Goal: Ask a question

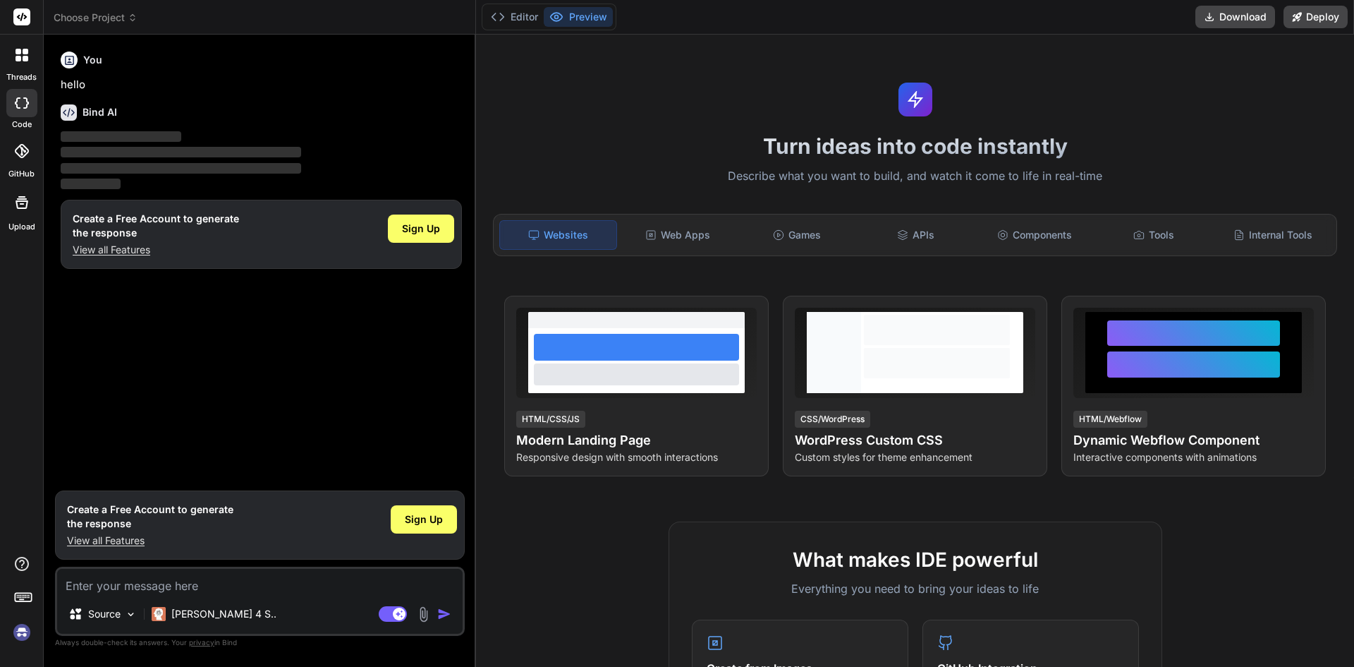
click at [106, 540] on p "View all Features" at bounding box center [150, 540] width 166 height 14
type textarea "x"
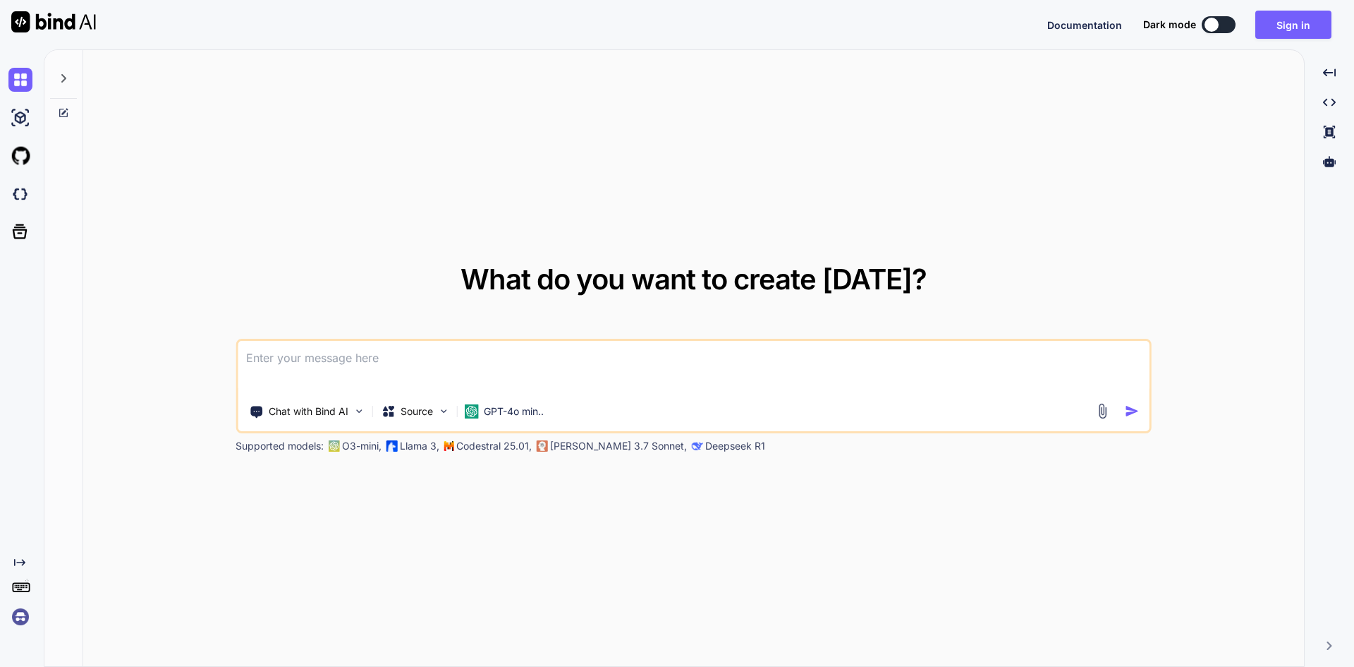
click at [299, 365] on textarea at bounding box center [694, 367] width 912 height 52
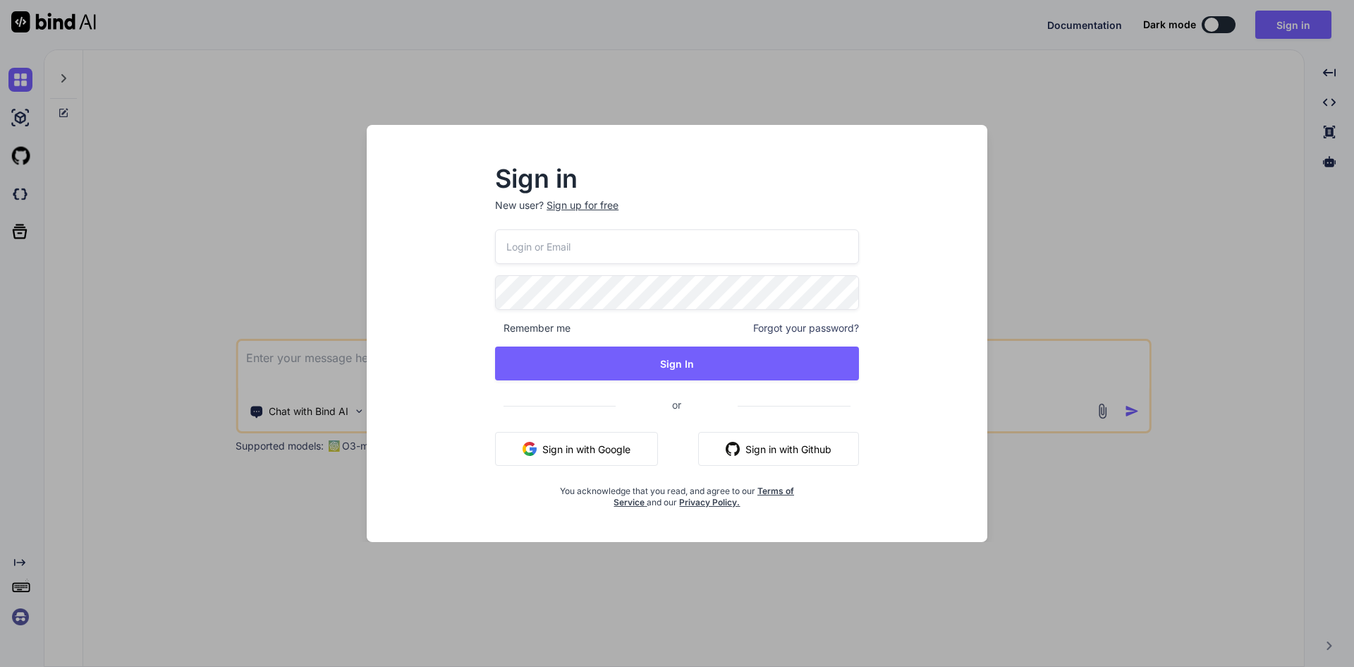
click at [564, 237] on input "email" at bounding box center [677, 246] width 364 height 35
type input "n"
type input "dreamtech@yopmail.com"
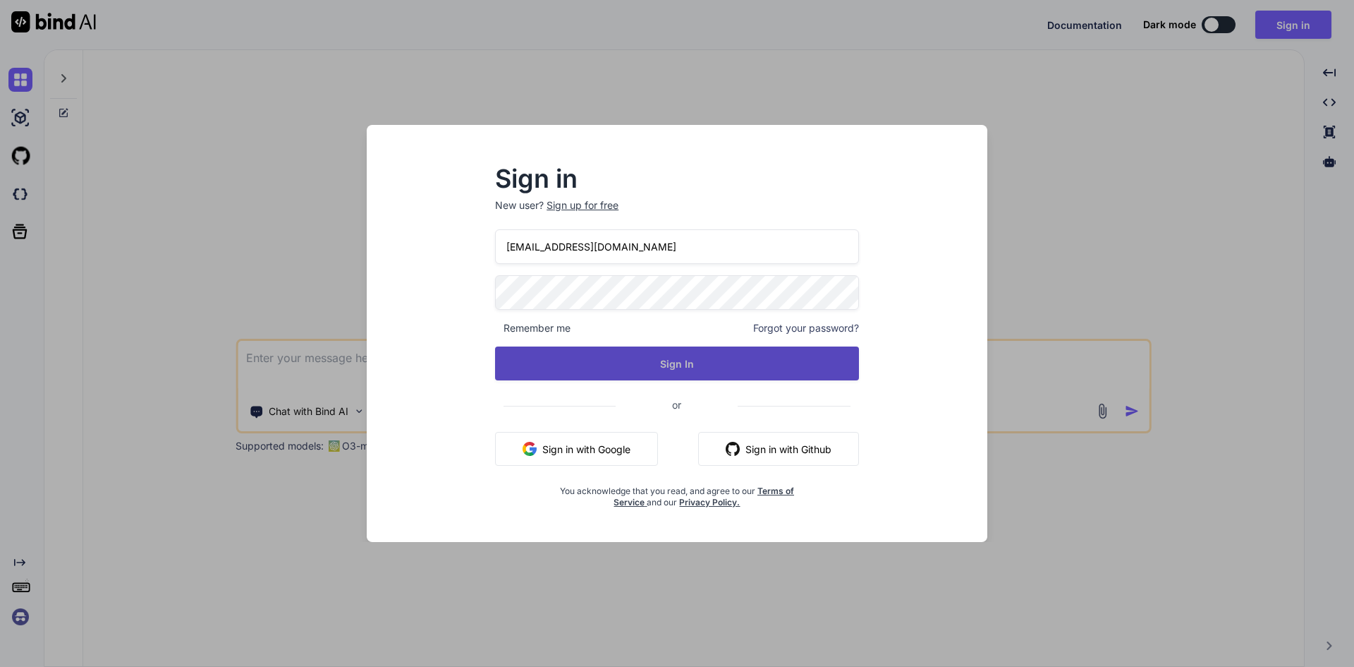
click at [652, 362] on button "Sign In" at bounding box center [677, 363] width 364 height 34
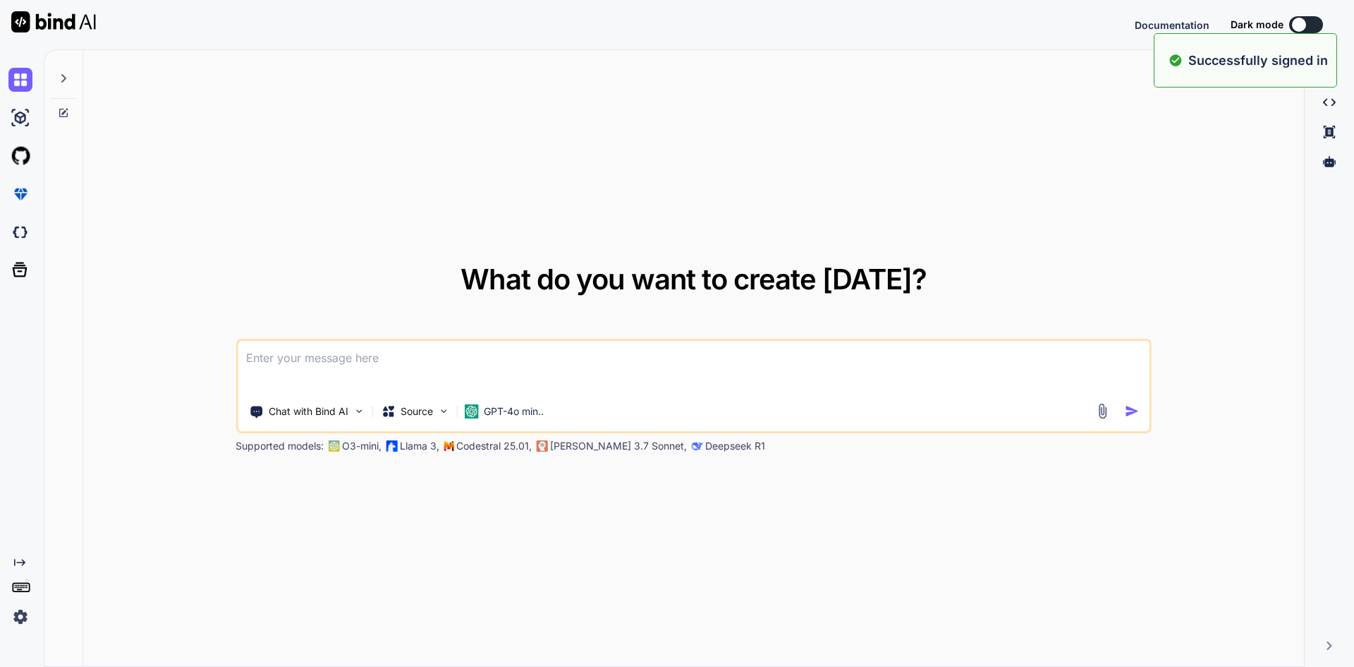
type textarea "x"
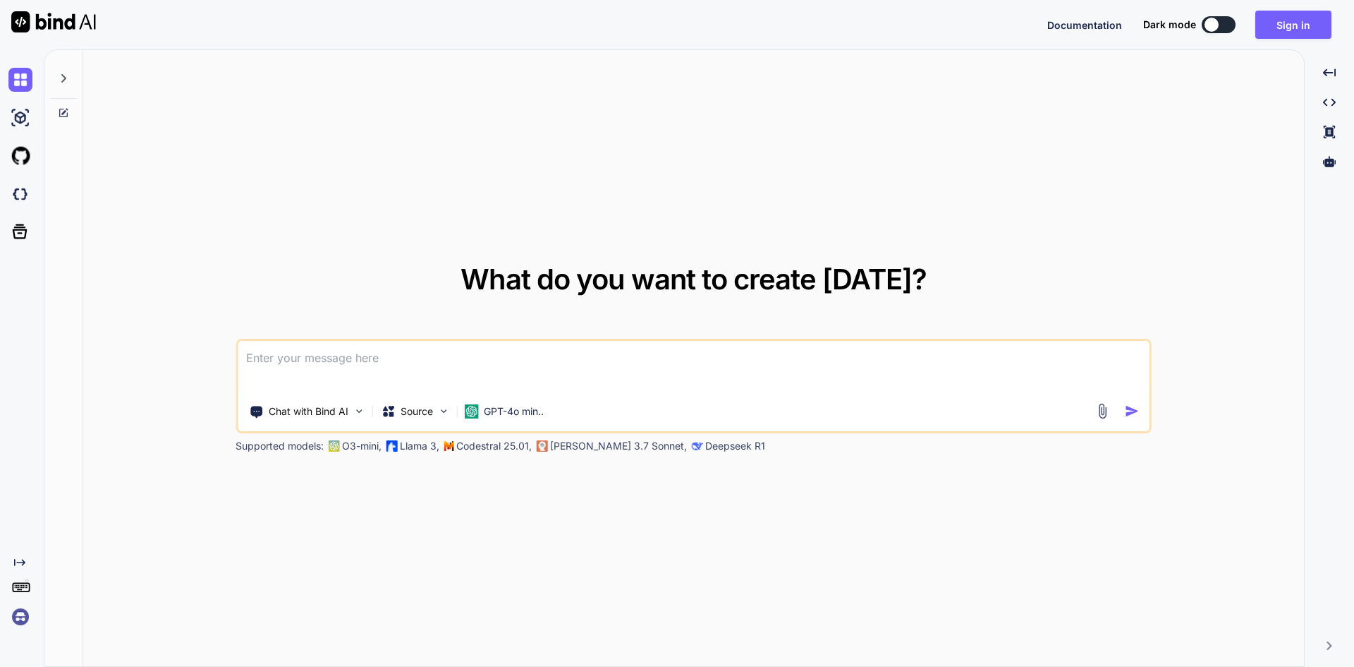
click at [361, 372] on textarea at bounding box center [694, 367] width 912 height 52
paste textarea
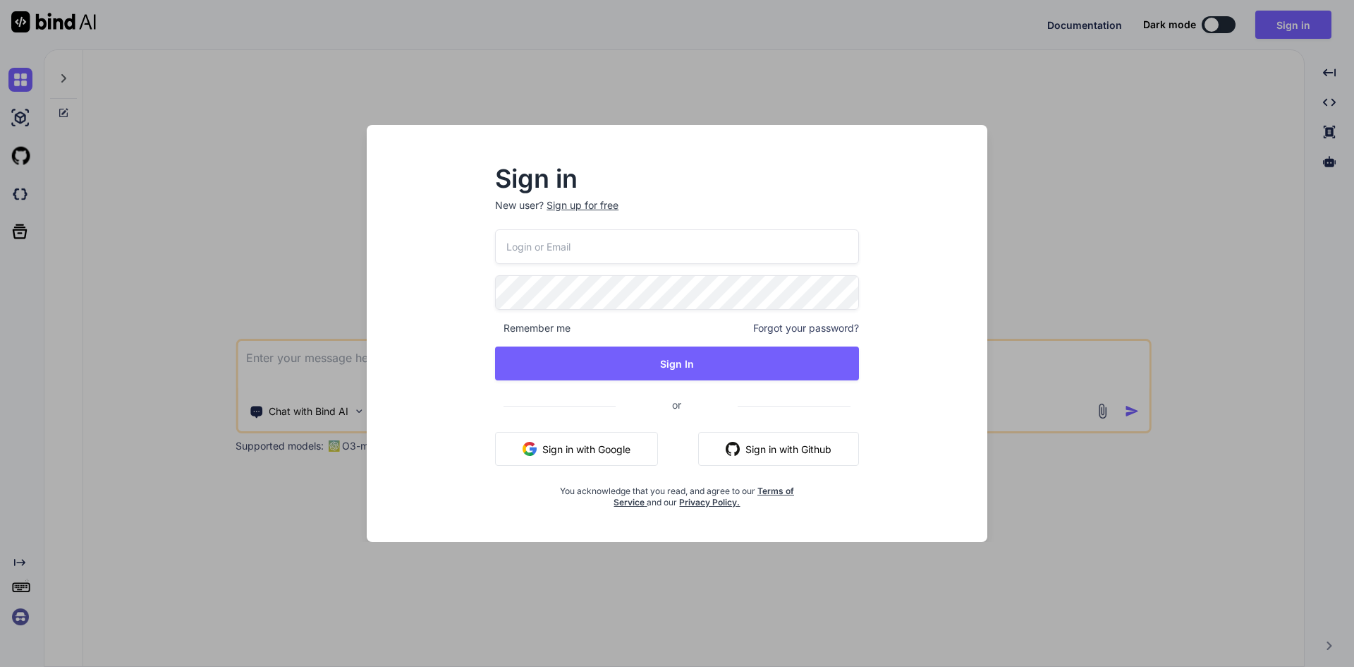
click at [558, 257] on input "email" at bounding box center [677, 246] width 364 height 35
type input "dreamtech@yopmail.com"
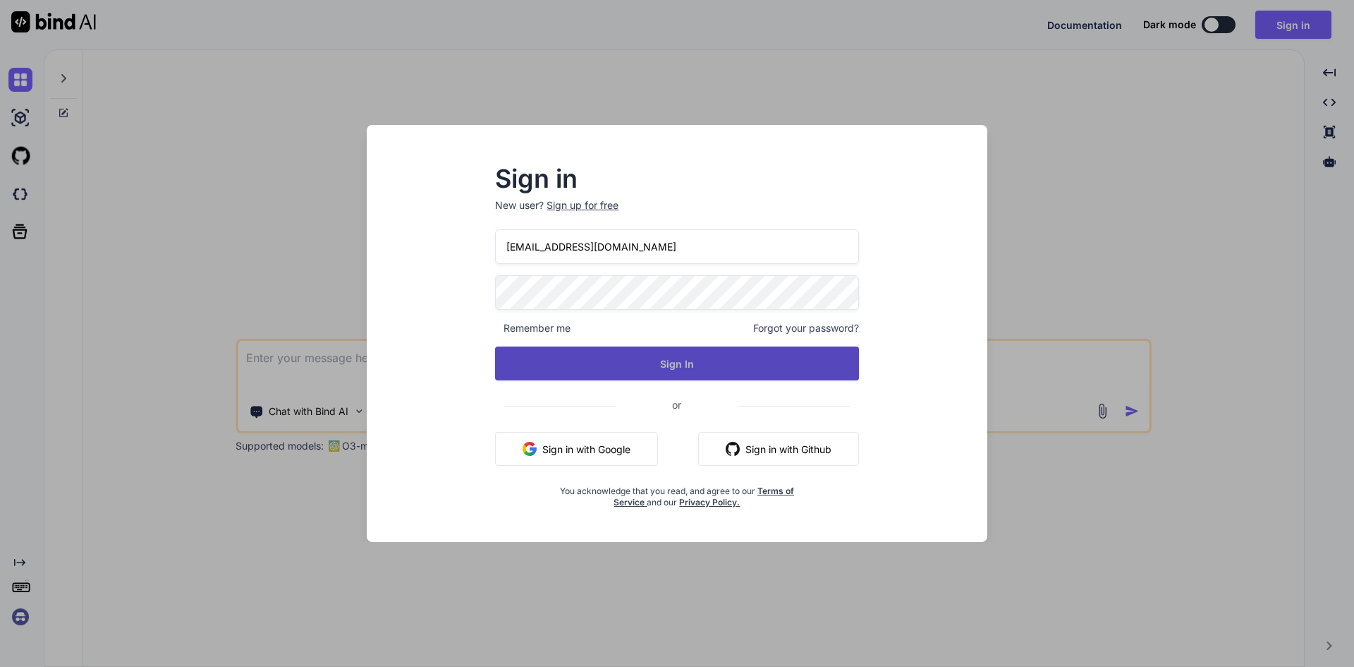
click at [675, 375] on button "Sign In" at bounding box center [677, 363] width 364 height 34
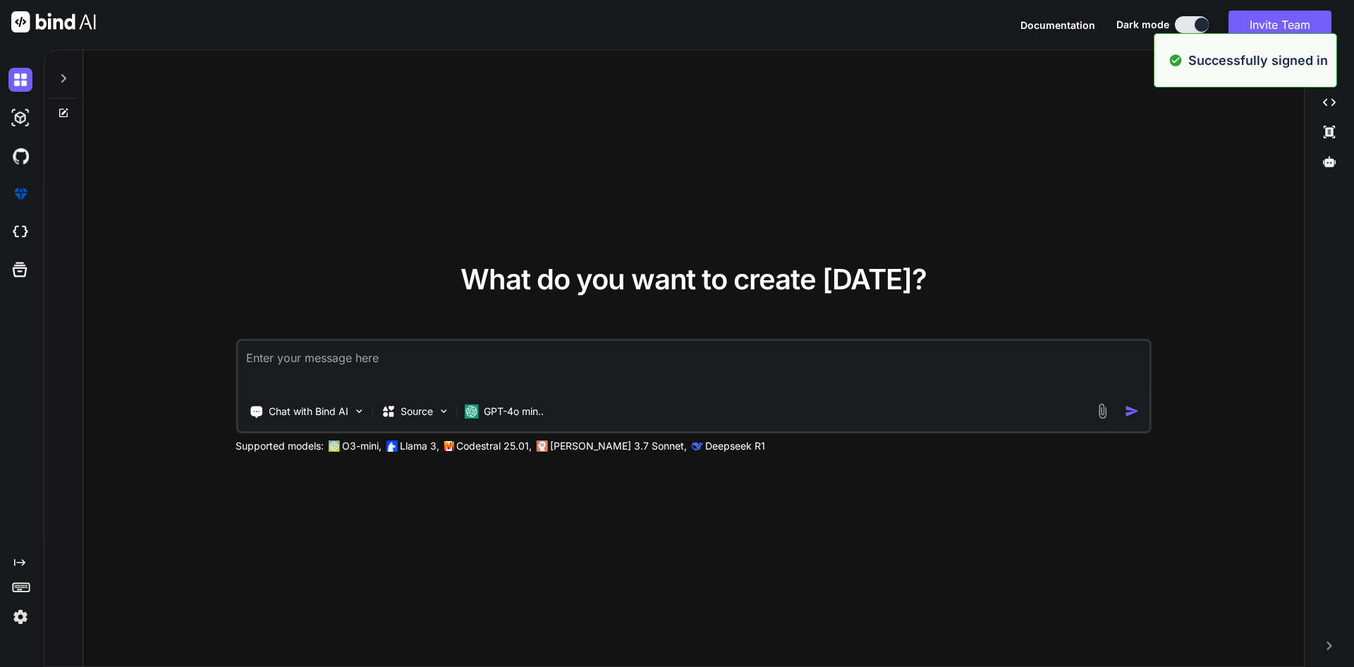
click at [308, 364] on textarea at bounding box center [694, 367] width 912 height 52
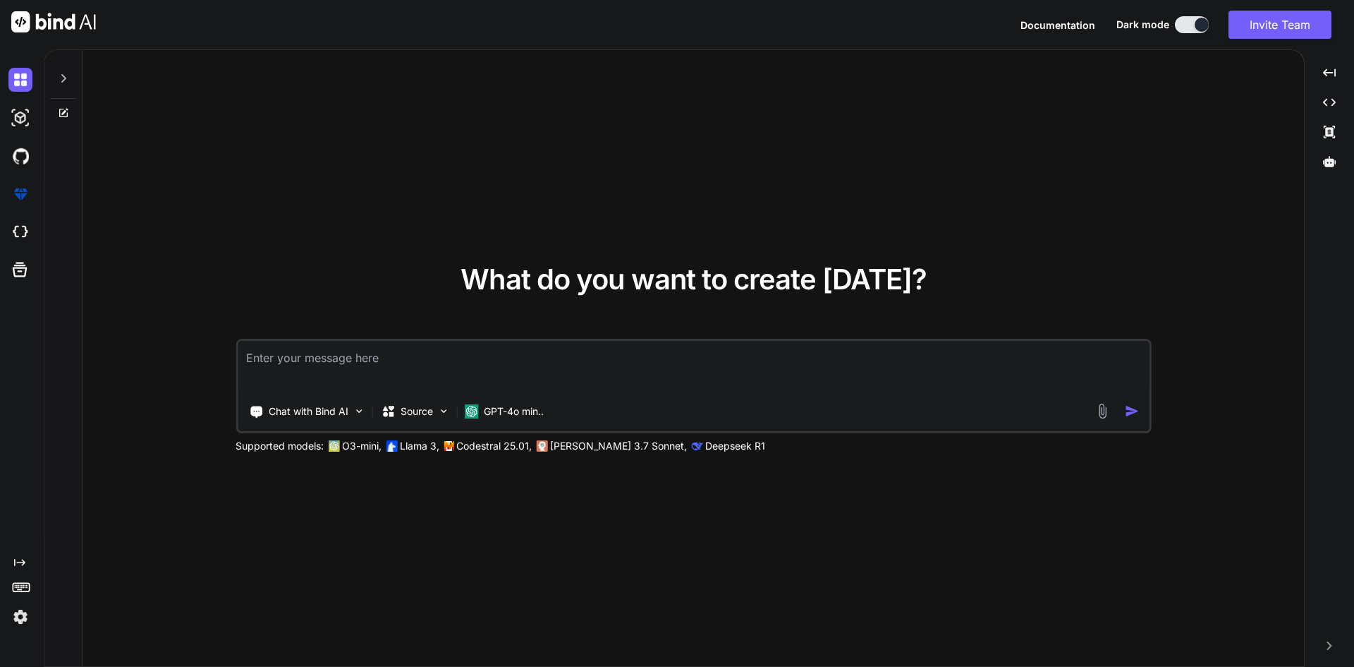
click at [382, 363] on textarea at bounding box center [694, 367] width 912 height 52
paste textarea "<template> <div class="modal fade" id="newTask" data-bs-backdrop="static" data-…"
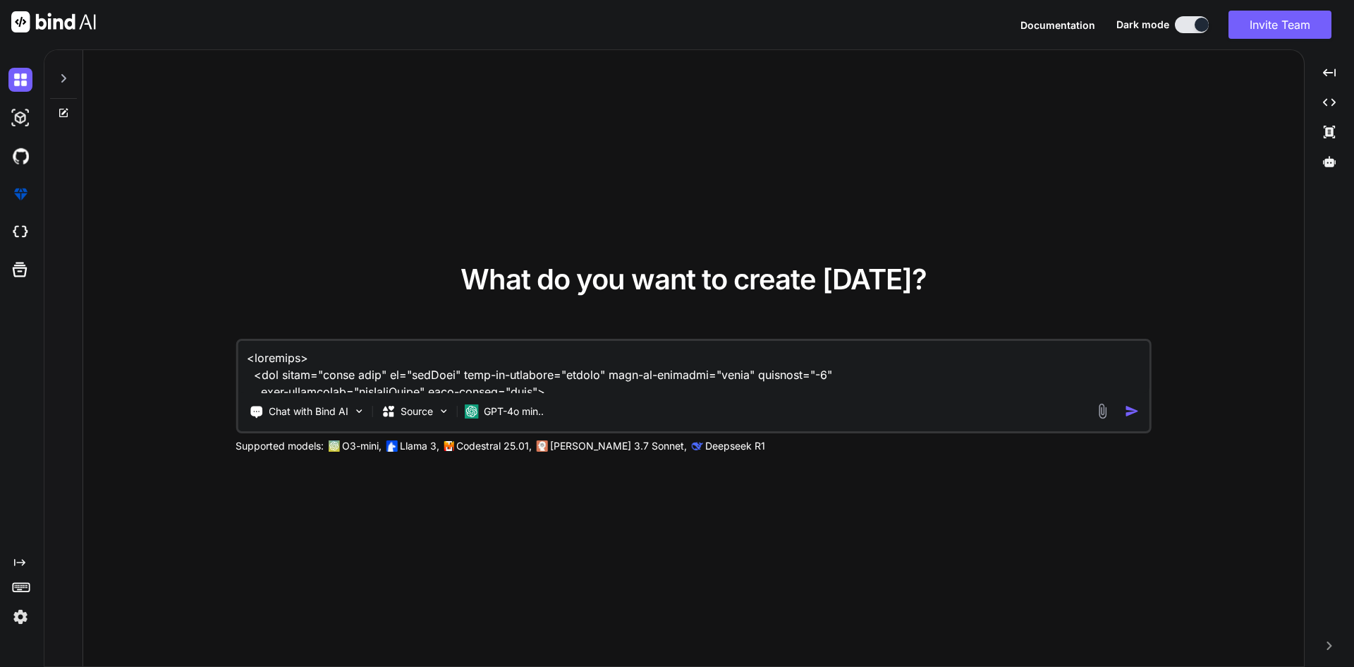
scroll to position [3828, 0]
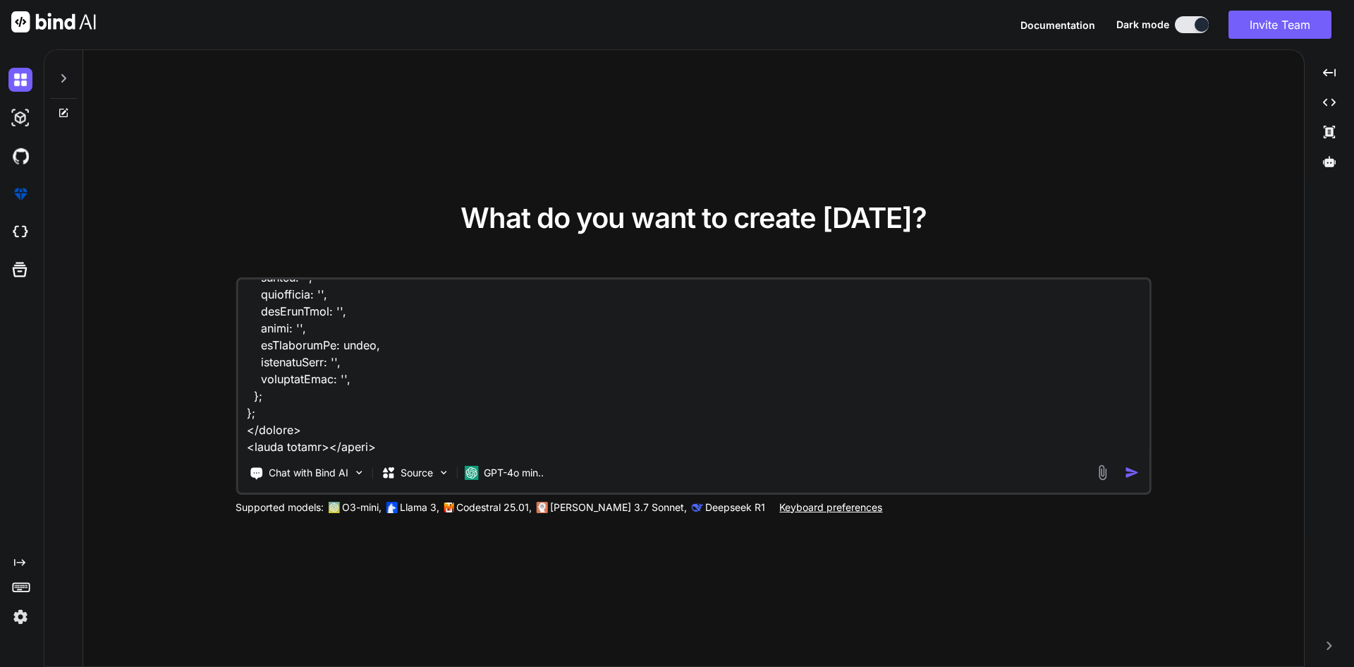
drag, startPoint x: 385, startPoint y: 438, endPoint x: 355, endPoint y: 429, distance: 31.0
click at [355, 429] on textarea at bounding box center [694, 366] width 912 height 175
click at [352, 438] on textarea at bounding box center [694, 366] width 912 height 175
click at [408, 437] on textarea at bounding box center [694, 366] width 912 height 175
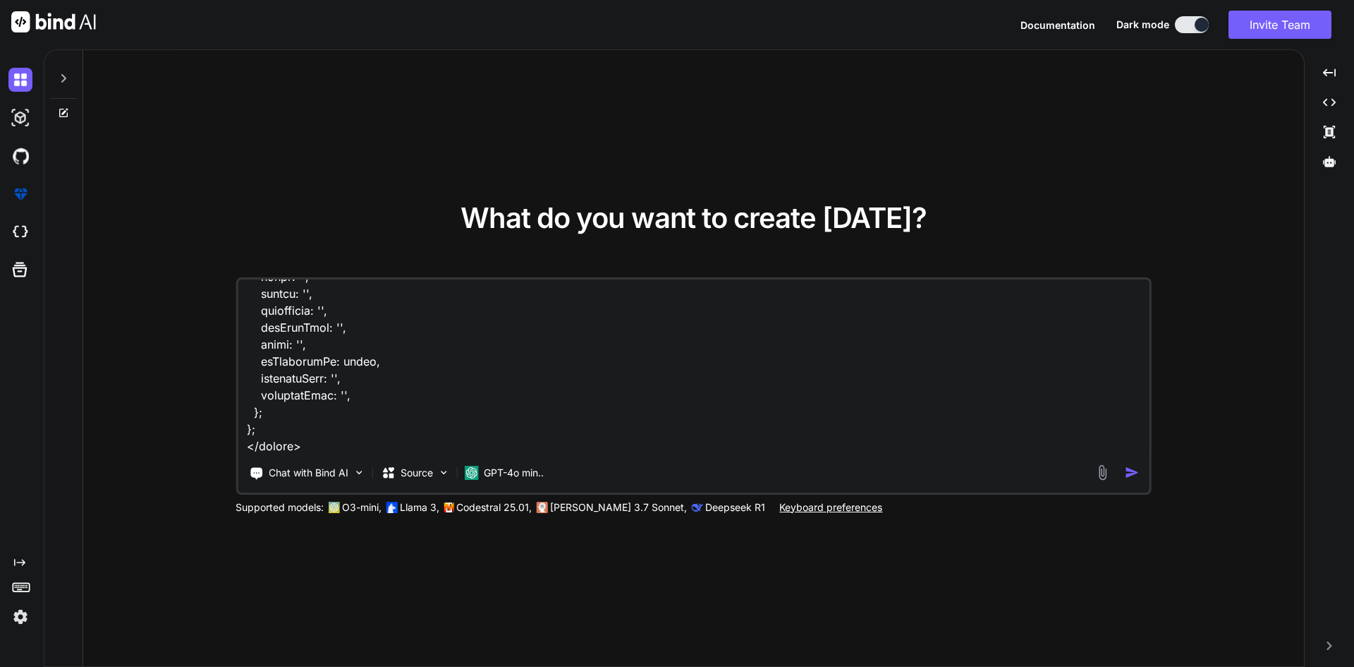
click at [387, 439] on textarea at bounding box center [694, 366] width 912 height 175
paste textarea "main.ts:29 Global error handler: TypeError: Cannot read properties of null (rea…"
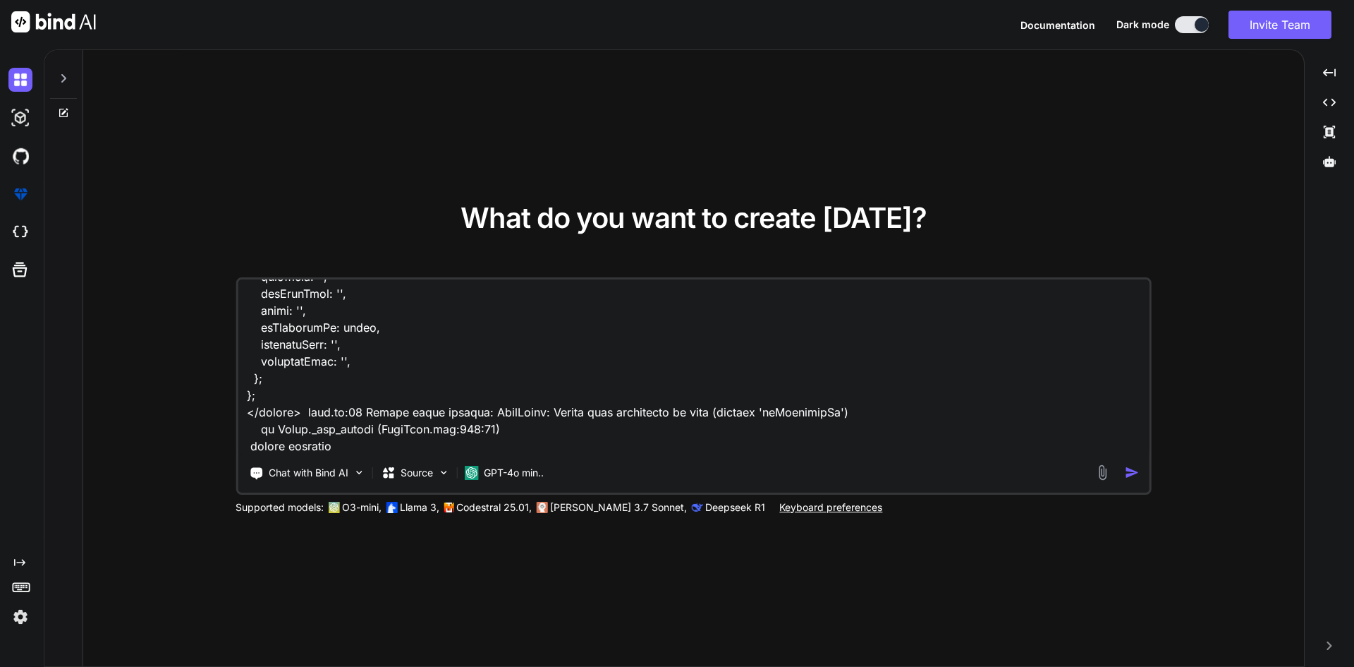
type textarea "<template> <div class="modal fade" id="newTask" data-bs-backdrop="static" data-…"
click at [1136, 469] on img "button" at bounding box center [1132, 472] width 15 height 15
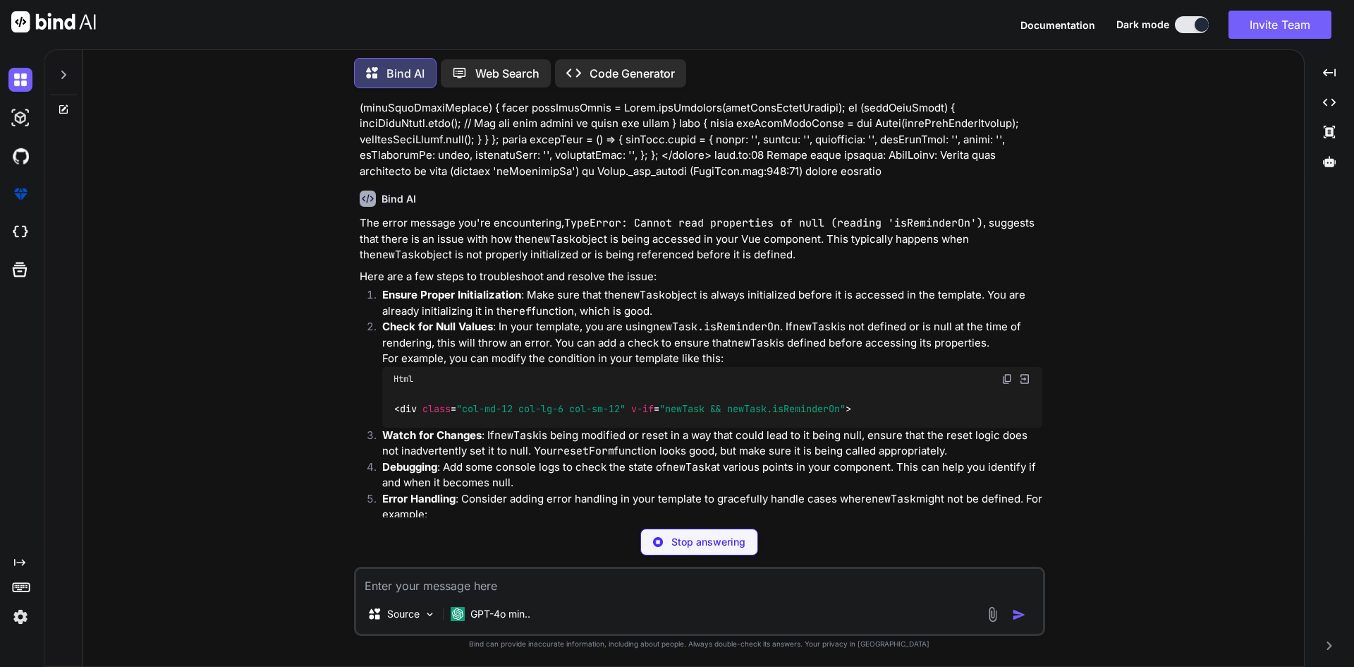
scroll to position [1136, 0]
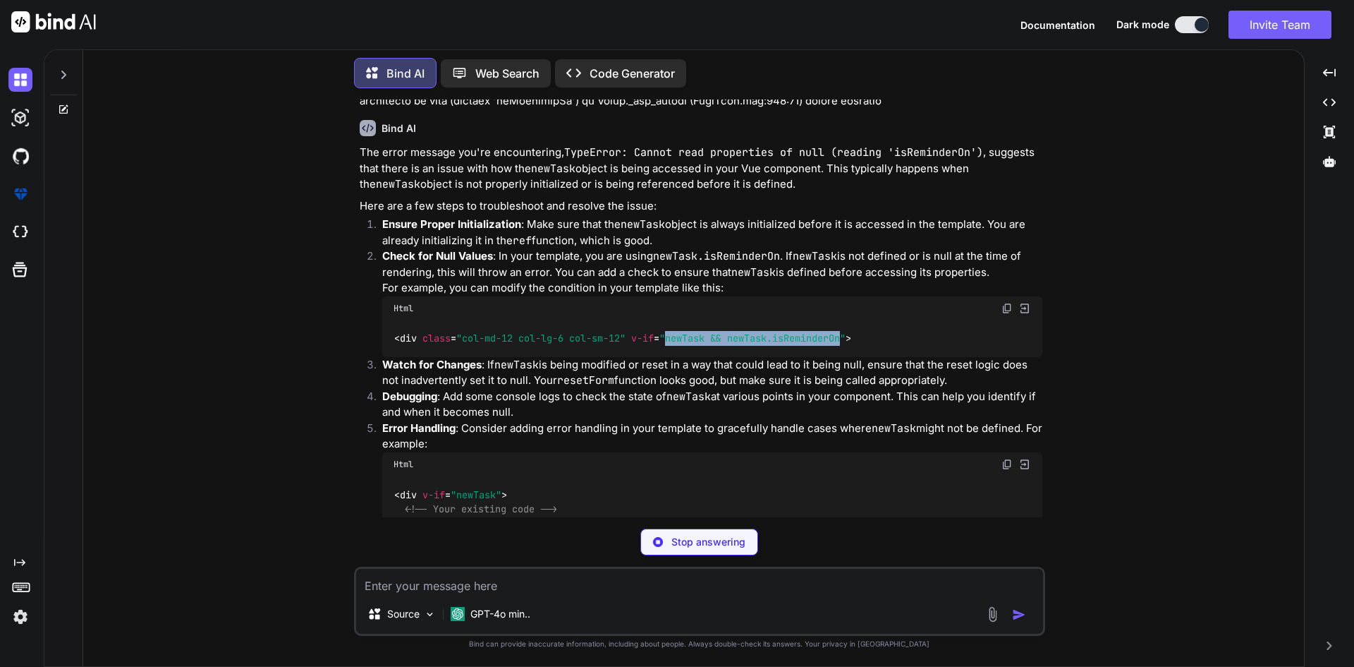
drag, startPoint x: 673, startPoint y: 355, endPoint x: 848, endPoint y: 355, distance: 174.9
click at [846, 345] on span ""newTask && newTask.isReminderOn"" at bounding box center [753, 338] width 186 height 13
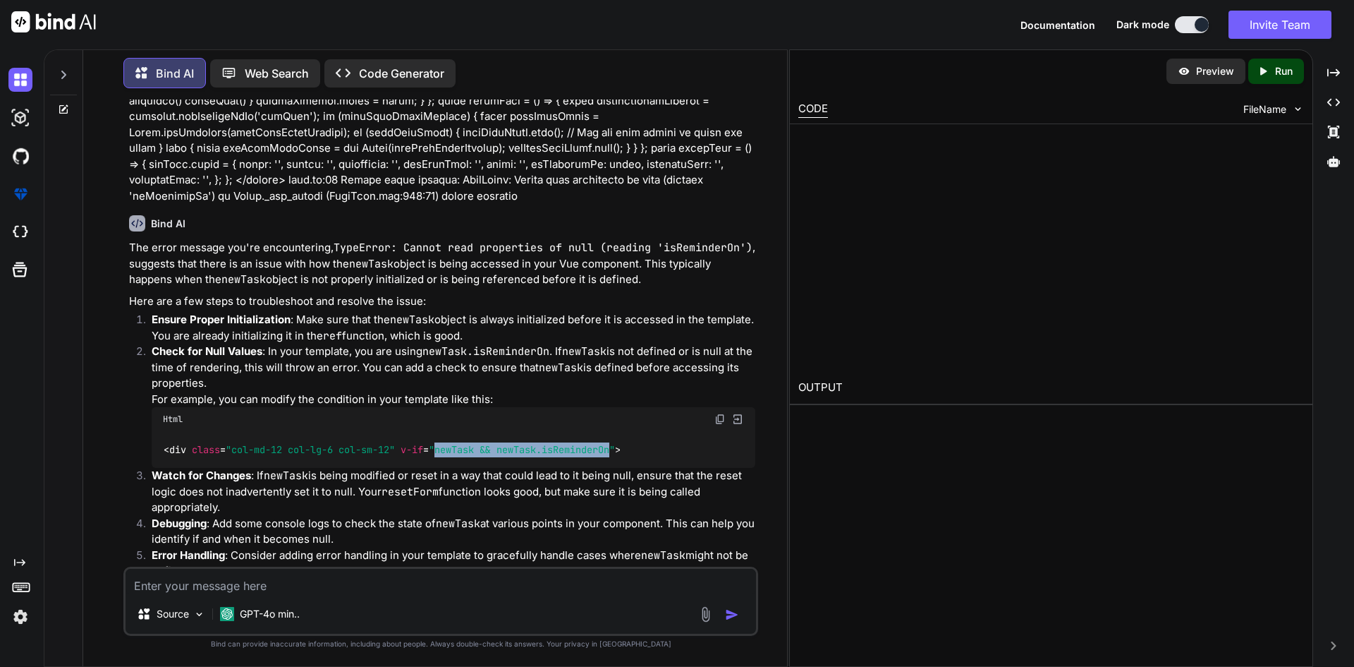
copy span "newTask && newTask.isReminderOn"
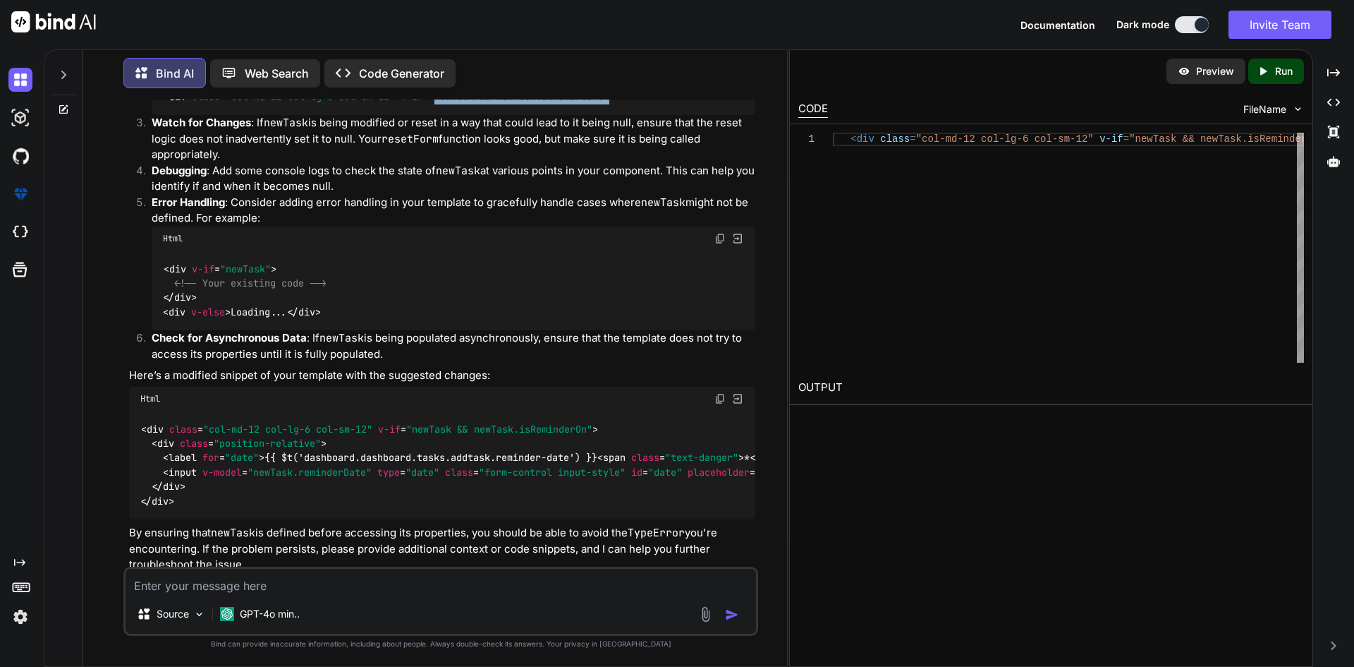
scroll to position [1540, 0]
